Goal: Transaction & Acquisition: Purchase product/service

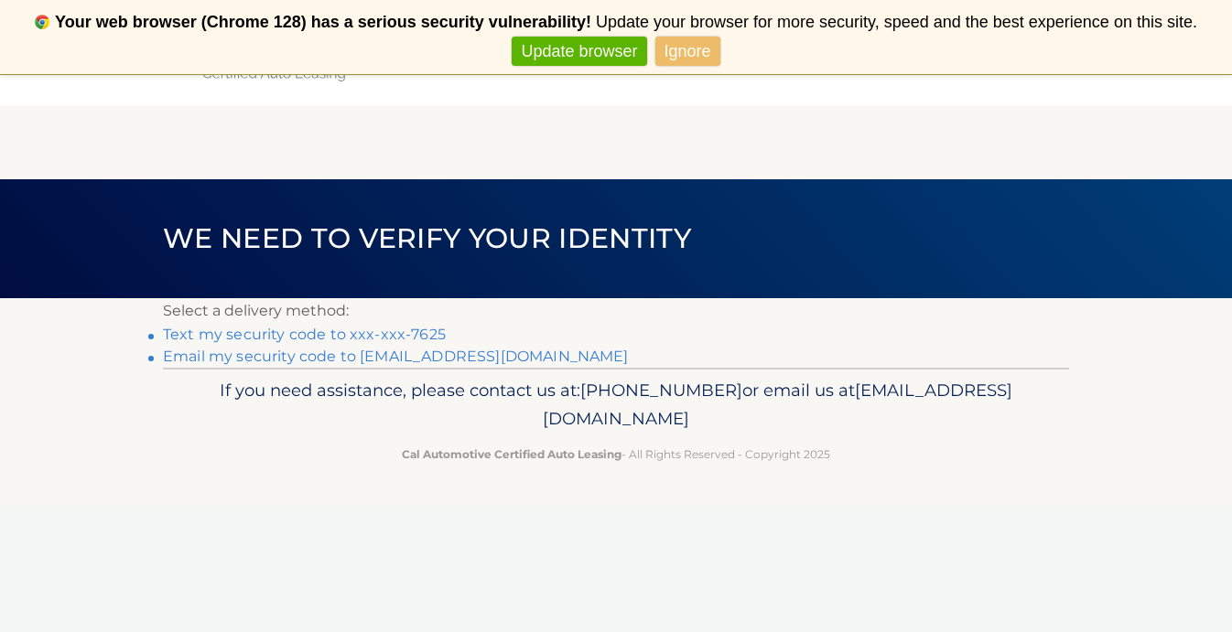
click at [362, 334] on link "Text my security code to xxx-xxx-7625" at bounding box center [304, 334] width 283 height 17
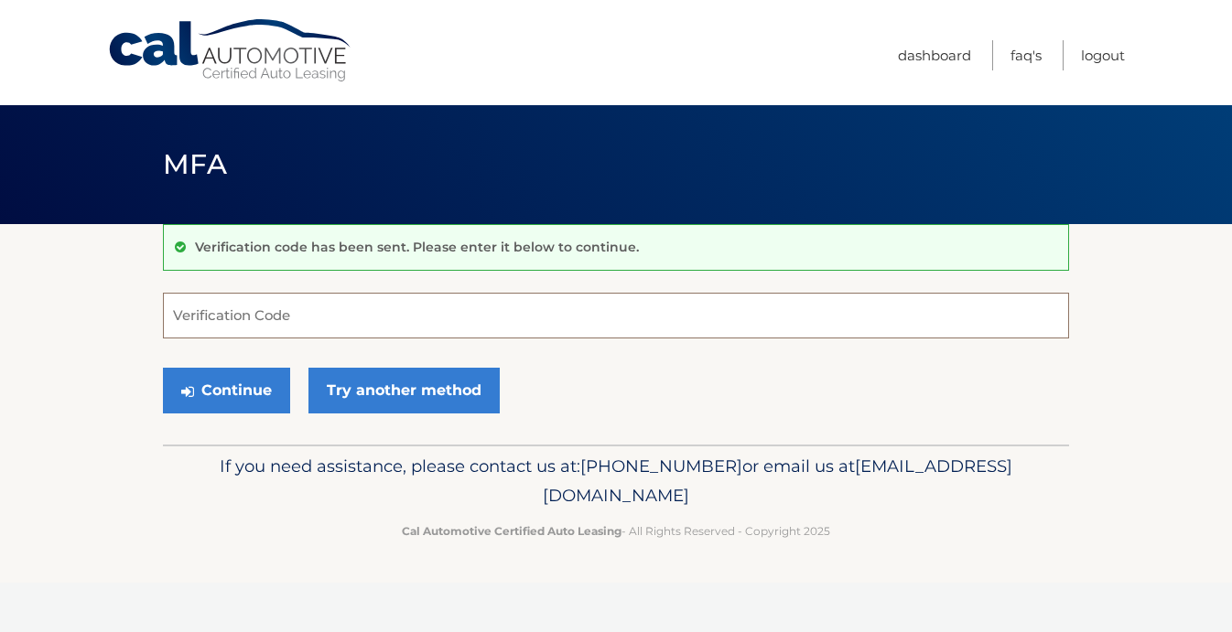
click at [466, 322] on input "Verification Code" at bounding box center [616, 316] width 906 height 46
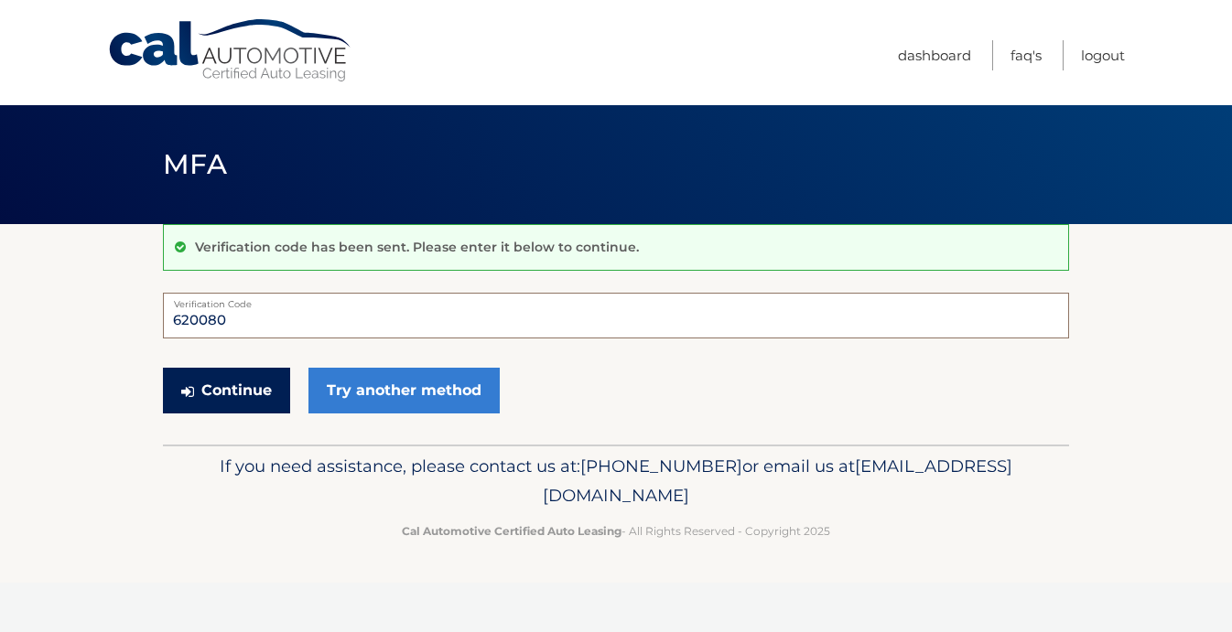
type input "620080"
click at [220, 395] on button "Continue" at bounding box center [226, 391] width 127 height 46
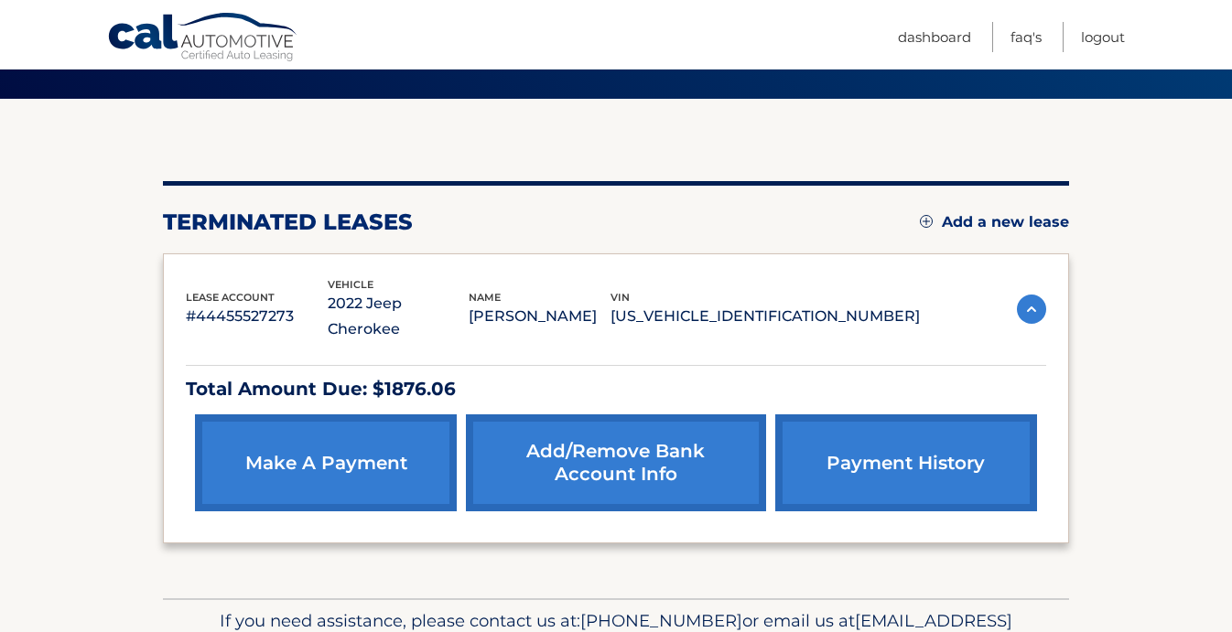
scroll to position [132, 0]
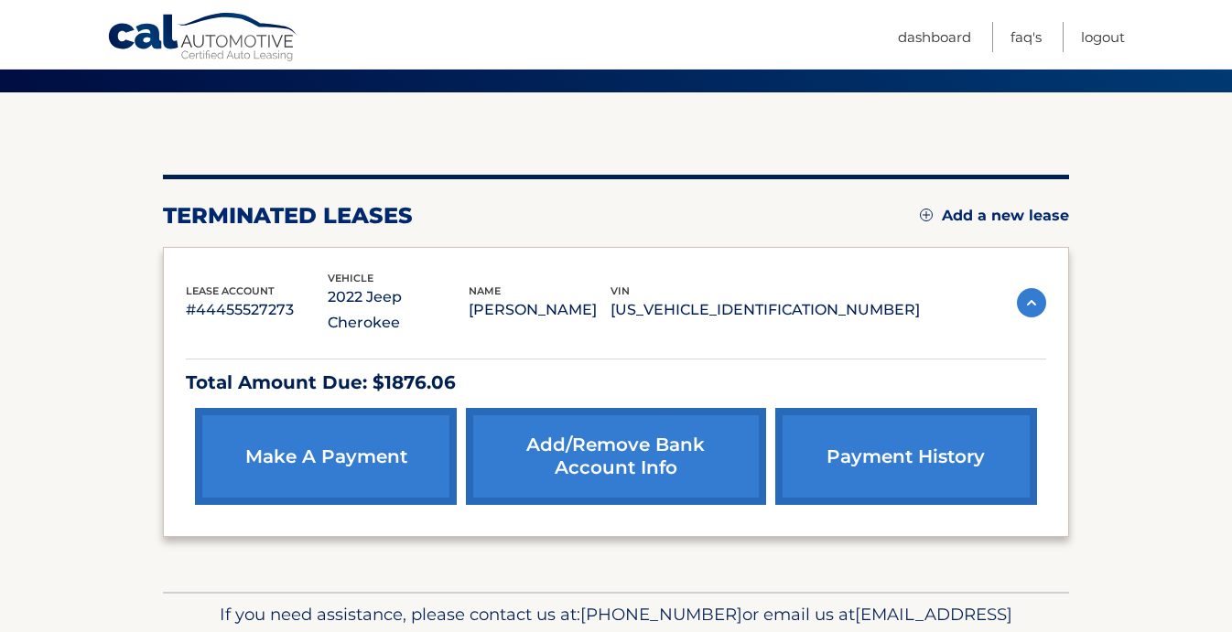
click at [267, 409] on link "make a payment" at bounding box center [326, 456] width 262 height 97
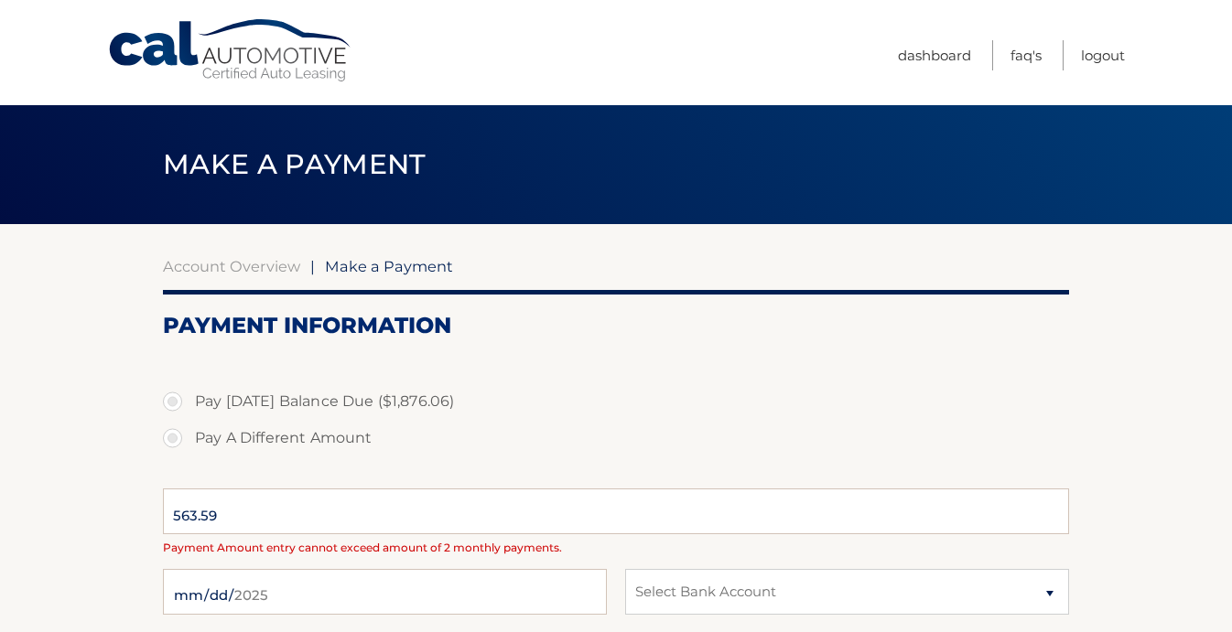
select select "OWVlNzJhN2YtNzIwYS00ZWVhLWE4ZGItYmE3YTRlNWJkNTg4"
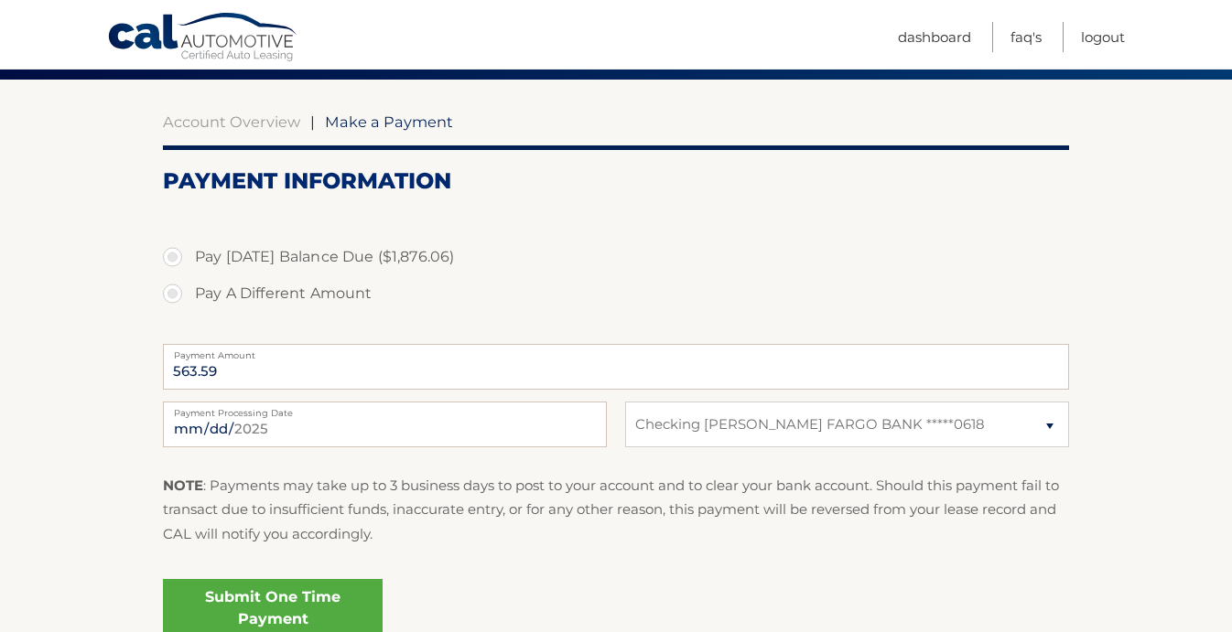
scroll to position [151, 0]
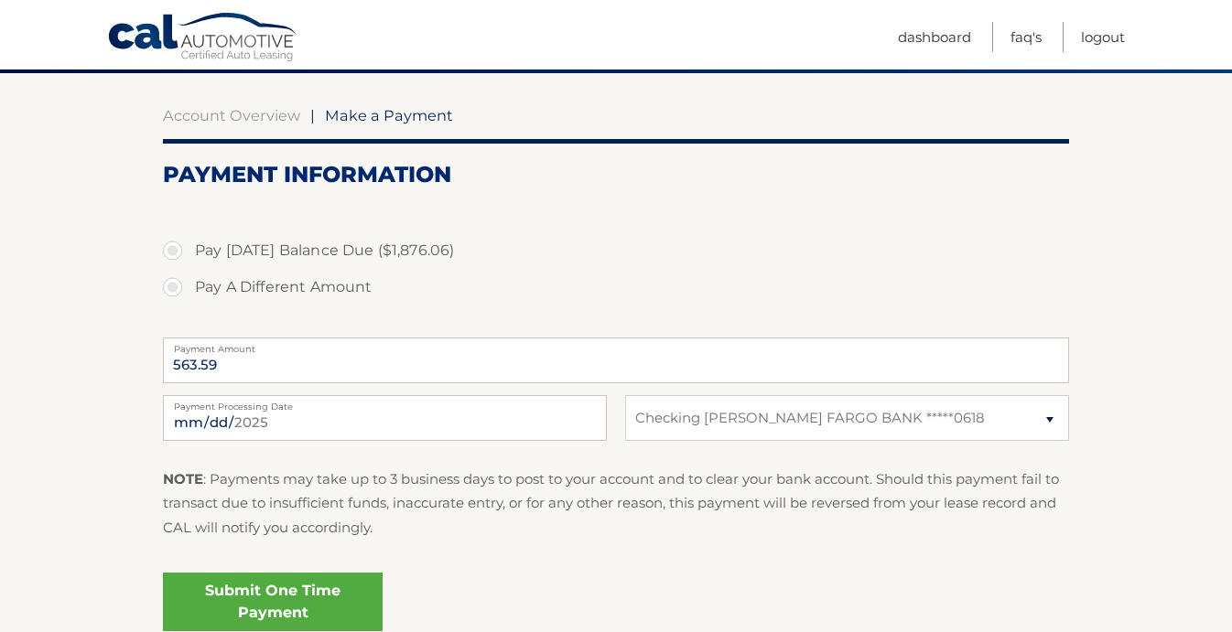
click at [175, 284] on label "Pay A Different Amount" at bounding box center [616, 287] width 906 height 37
click at [175, 284] on input "Pay A Different Amount" at bounding box center [179, 283] width 18 height 29
radio input "true"
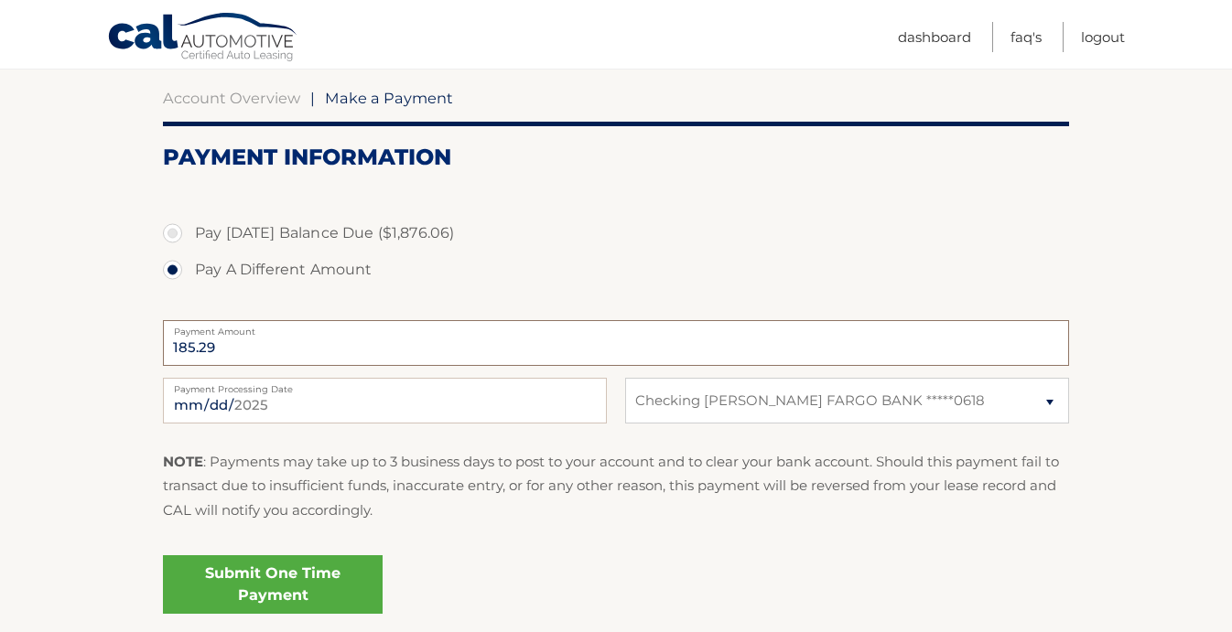
scroll to position [174, 0]
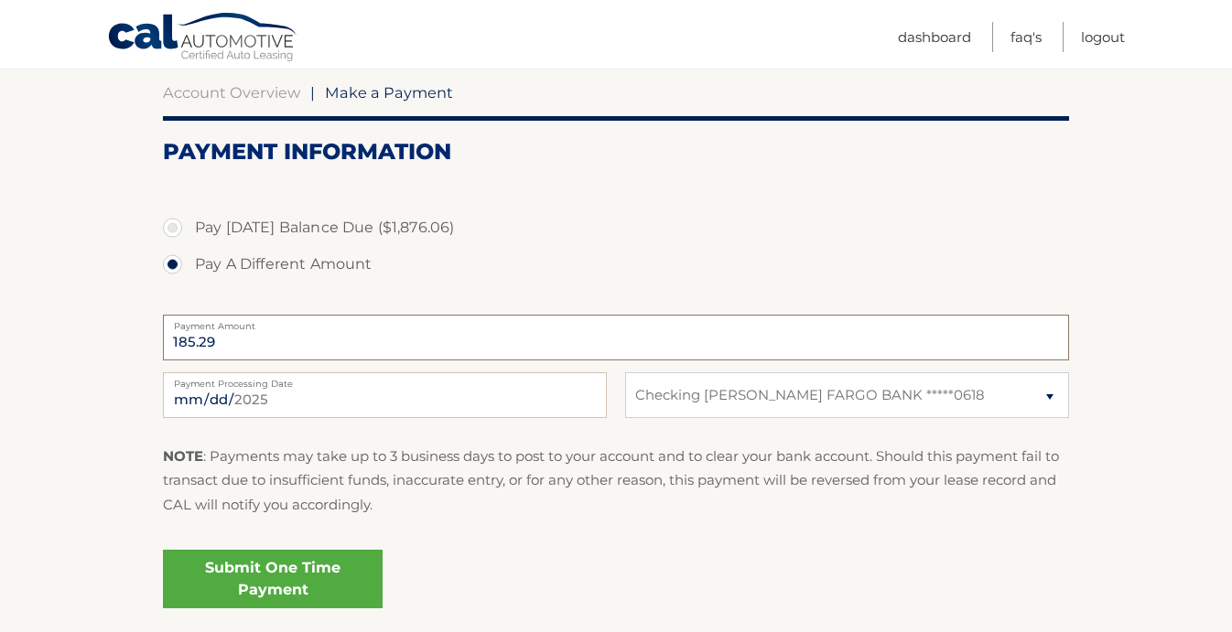
type input "185.29"
click at [309, 568] on link "Submit One Time Payment" at bounding box center [273, 579] width 220 height 59
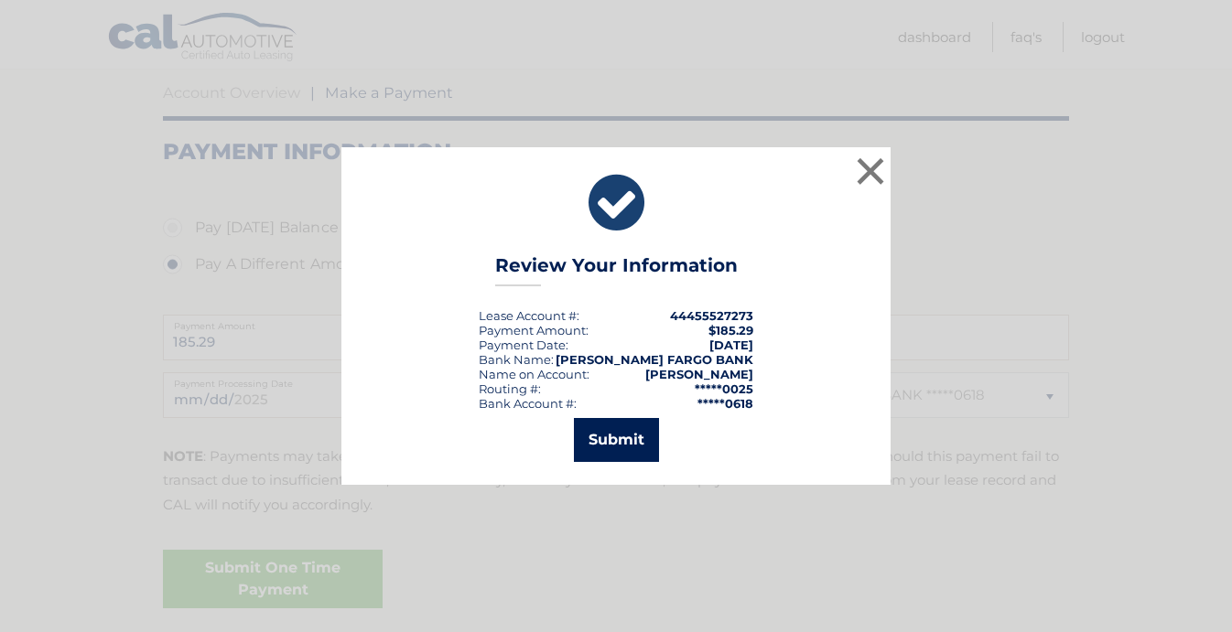
click at [628, 439] on button "Submit" at bounding box center [616, 440] width 85 height 44
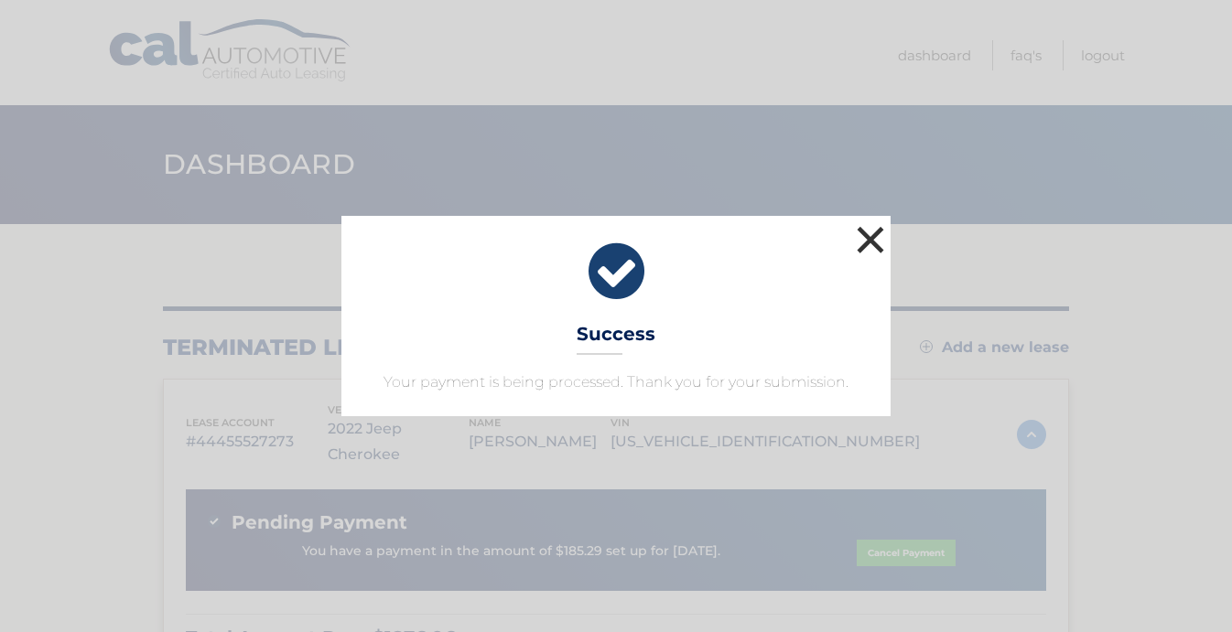
click at [877, 243] on button "×" at bounding box center [870, 239] width 37 height 37
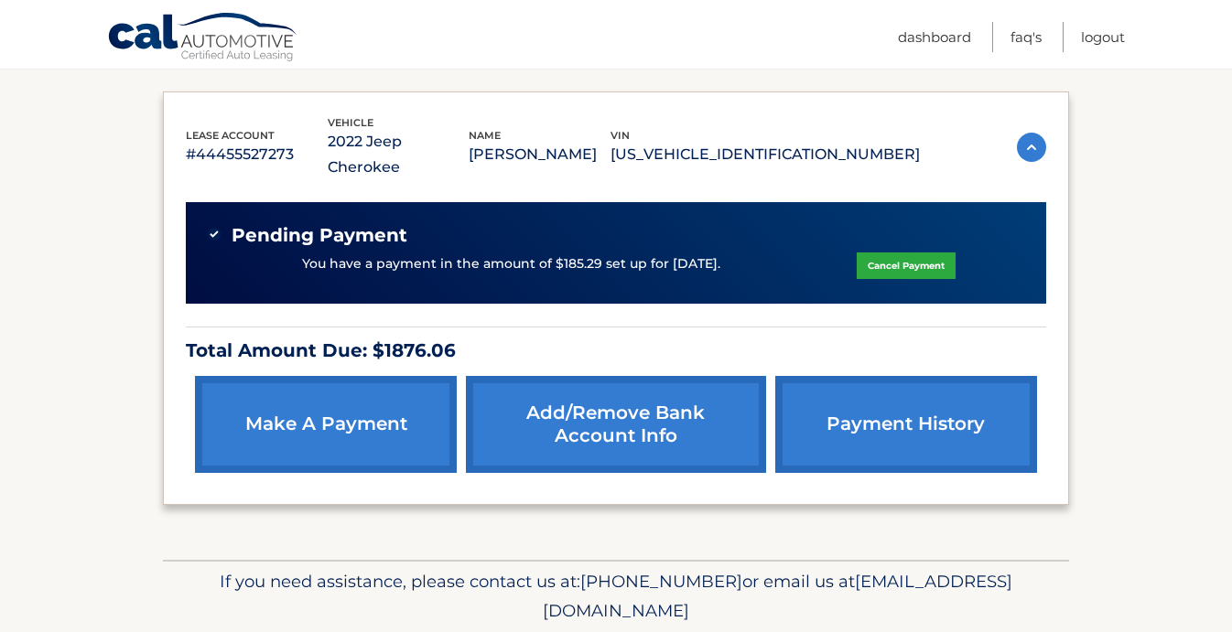
scroll to position [271, 0]
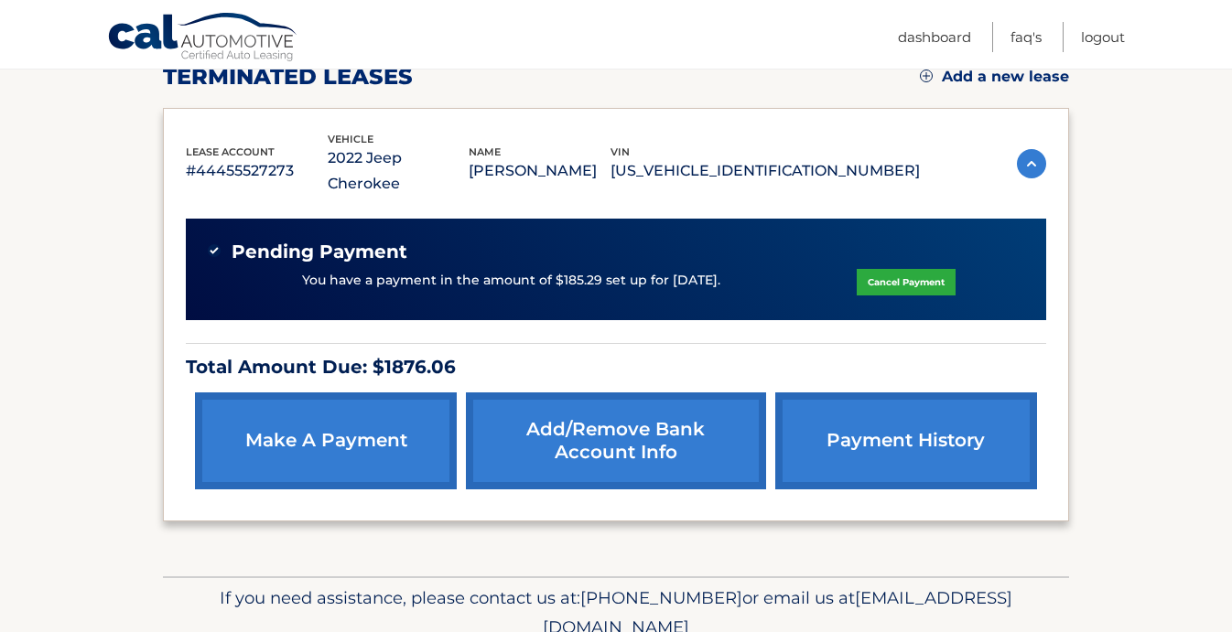
click at [899, 424] on link "payment history" at bounding box center [906, 441] width 262 height 97
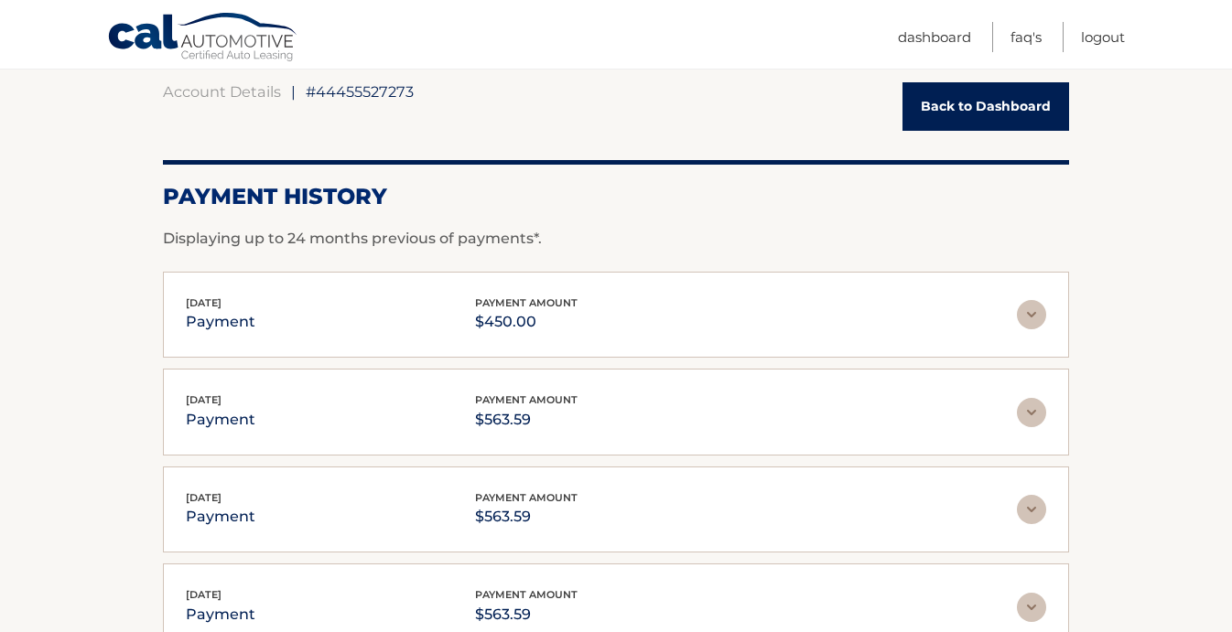
scroll to position [178, 0]
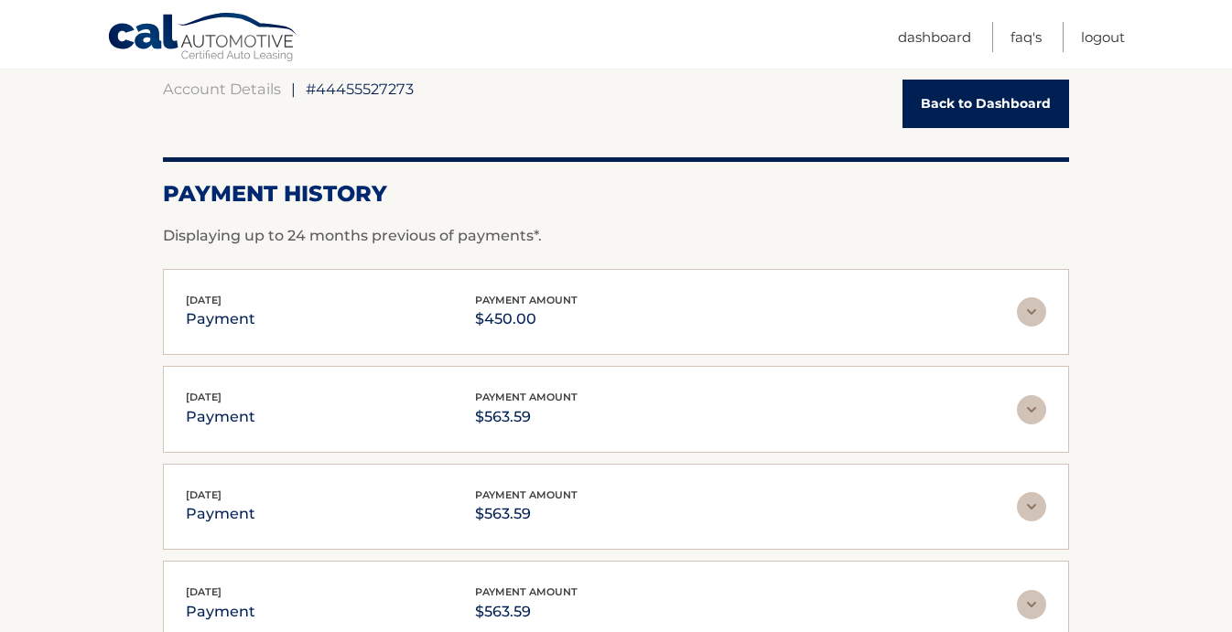
click at [1032, 308] on img at bounding box center [1031, 311] width 29 height 29
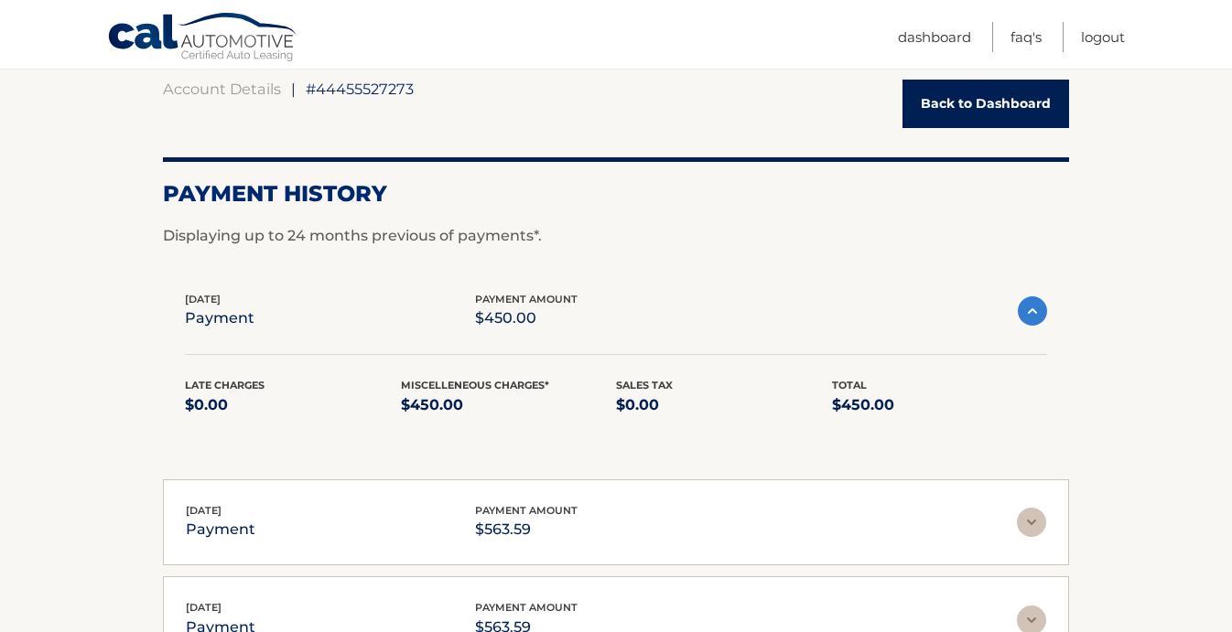
scroll to position [215, 0]
